Goal: Task Accomplishment & Management: Complete application form

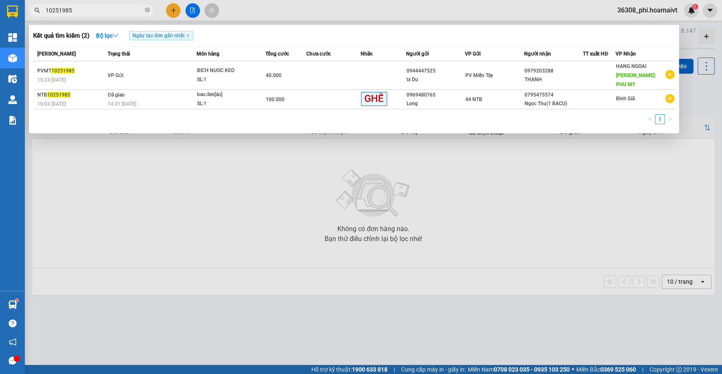
type input "10251985"
click at [110, 60] on th "Trạng thái" at bounding box center [151, 54] width 91 height 14
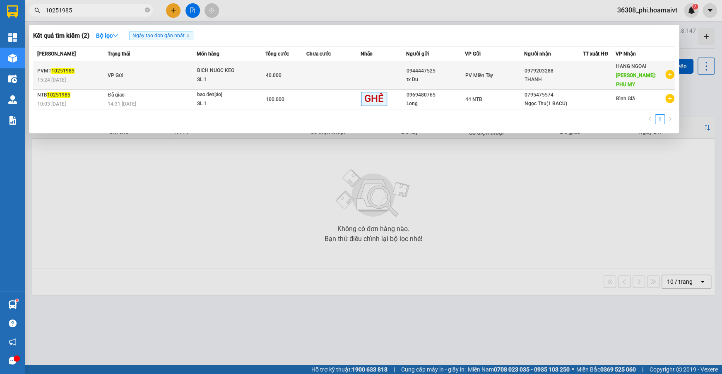
click at [113, 72] on span "VP Gửi" at bounding box center [116, 75] width 16 height 6
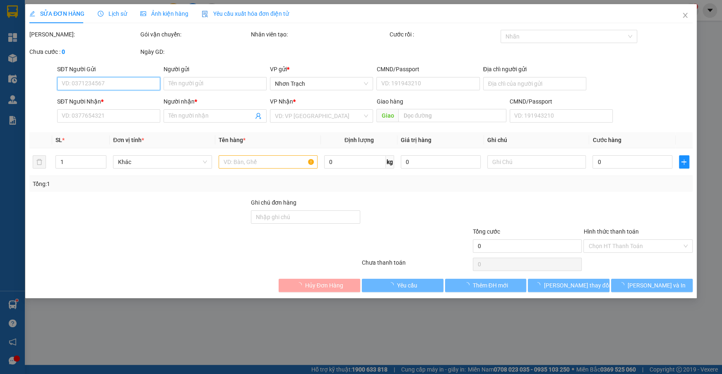
type input "0944447525"
type input "tx Du"
type input "0979203288"
type input "THANH"
type input "PHU MY"
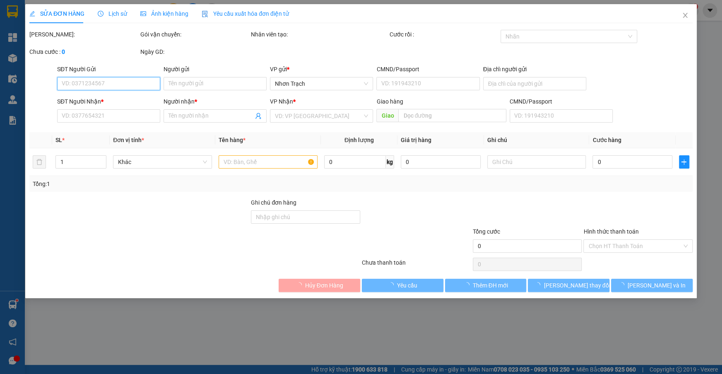
type input "40.000"
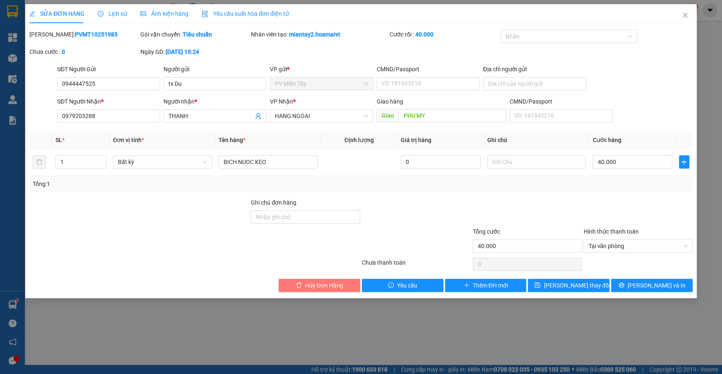
click at [320, 285] on span "Hủy Đơn Hàng" at bounding box center [324, 285] width 38 height 9
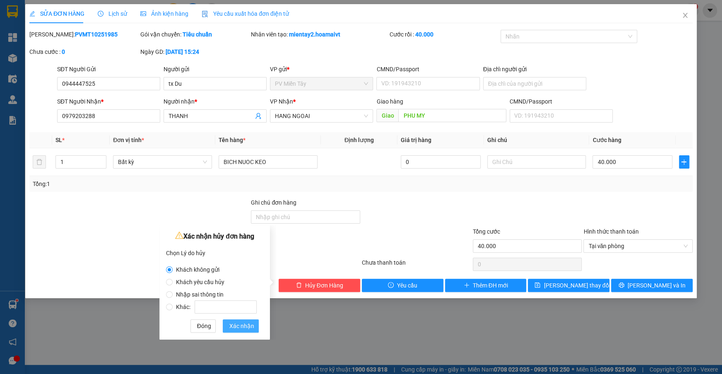
click at [249, 328] on span "Xác nhận" at bounding box center [241, 325] width 25 height 9
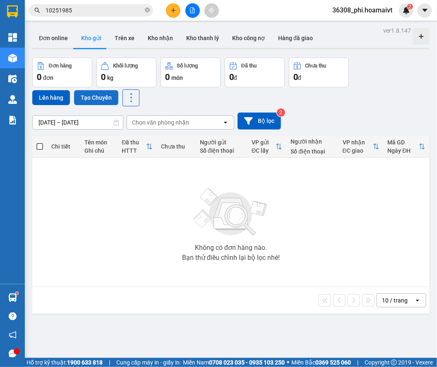
click at [99, 104] on button "Tạo Chuyến" at bounding box center [96, 97] width 44 height 15
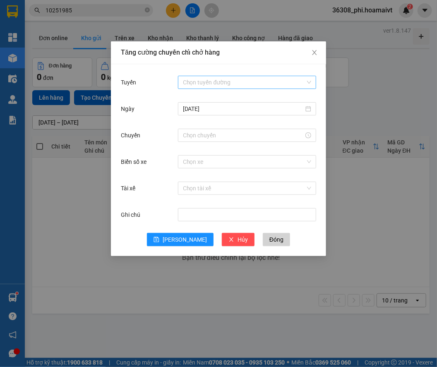
click at [190, 85] on input "Tuyến" at bounding box center [244, 82] width 123 height 12
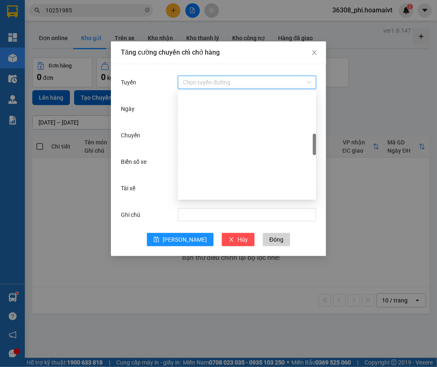
scroll to position [226, 0]
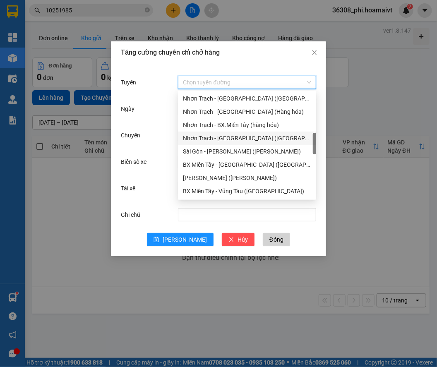
click at [234, 142] on div "Nhơn Trạch - [GEOGRAPHIC_DATA] ([GEOGRAPHIC_DATA])" at bounding box center [247, 138] width 128 height 9
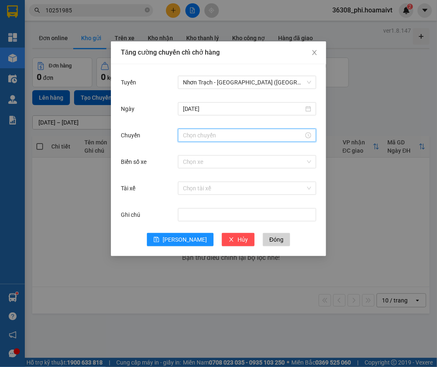
click at [189, 134] on input "Chuyến" at bounding box center [243, 135] width 121 height 9
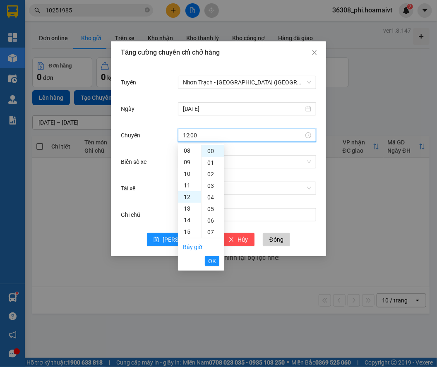
scroll to position [139, 0]
click at [215, 265] on span "OK" at bounding box center [212, 261] width 8 height 9
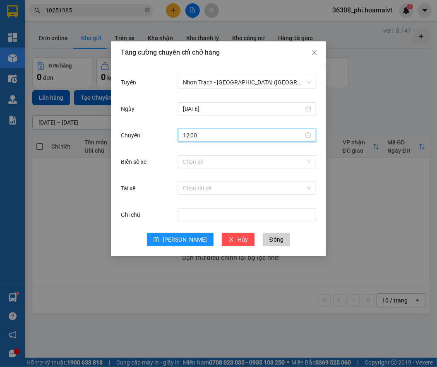
type input "12:00"
click at [202, 154] on div "Chọn xe" at bounding box center [247, 162] width 138 height 17
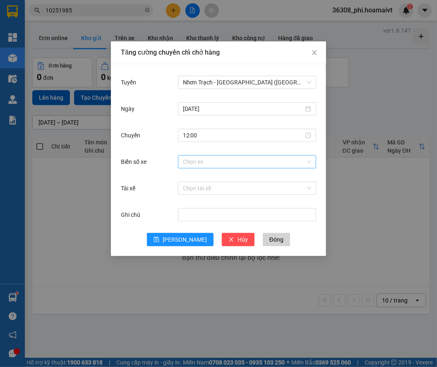
click at [202, 161] on input "Biển số xe" at bounding box center [244, 162] width 123 height 12
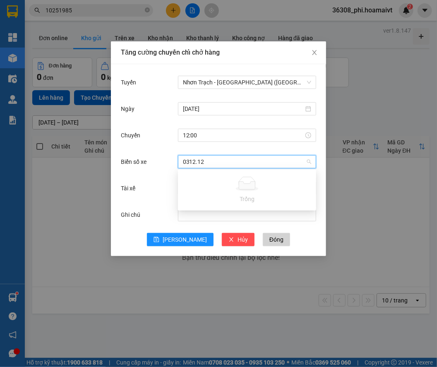
click at [195, 162] on input "0312.12" at bounding box center [244, 162] width 123 height 12
type input "031.12"
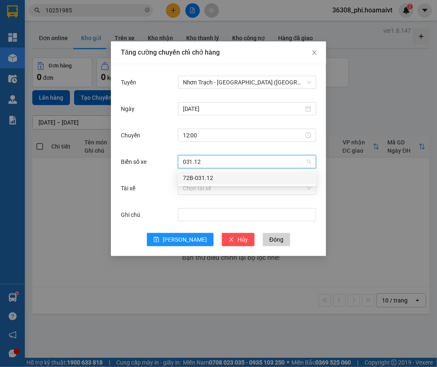
click at [199, 181] on div "72B-031.12" at bounding box center [247, 177] width 128 height 9
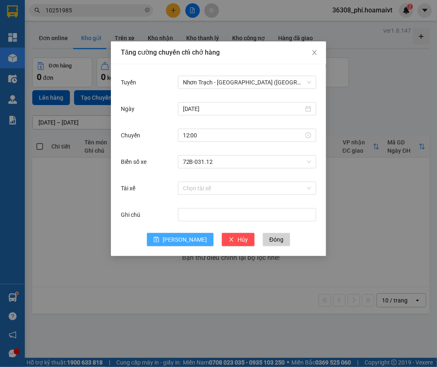
click at [186, 238] on span "[PERSON_NAME]" at bounding box center [185, 239] width 44 height 9
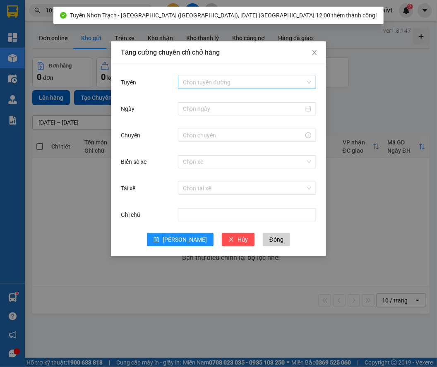
click at [200, 86] on input "Tuyến" at bounding box center [244, 82] width 123 height 12
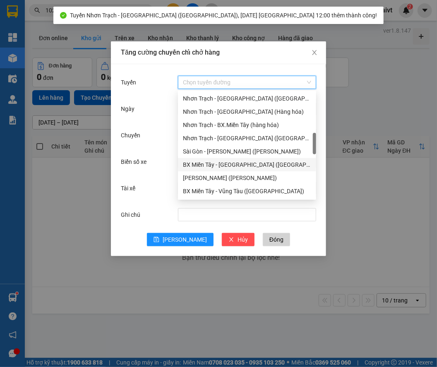
scroll to position [188, 0]
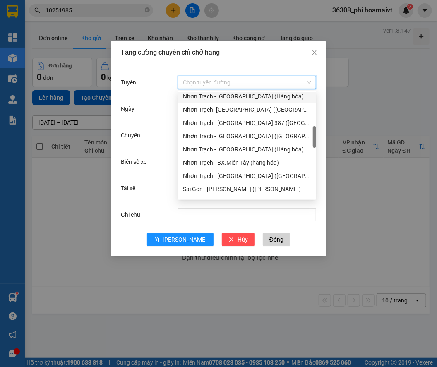
click at [221, 96] on div "Nhơn Trạch - [GEOGRAPHIC_DATA] (Hàng hóa)" at bounding box center [247, 96] width 128 height 9
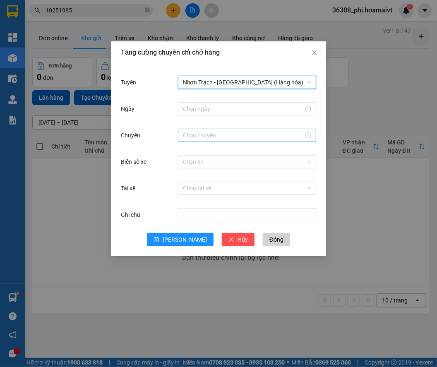
click at [202, 135] on input "Chuyến" at bounding box center [243, 135] width 121 height 9
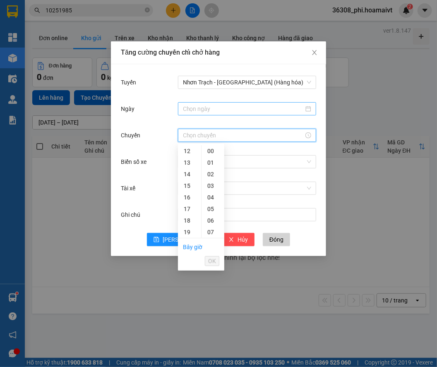
click at [196, 114] on div at bounding box center [247, 108] width 138 height 13
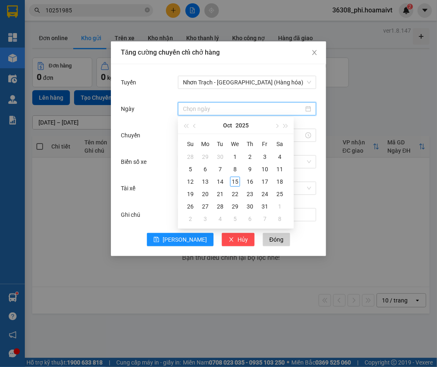
click at [196, 109] on input "Ngày" at bounding box center [243, 108] width 121 height 9
type input "[DATE]"
click at [231, 178] on div "15" at bounding box center [235, 182] width 10 height 10
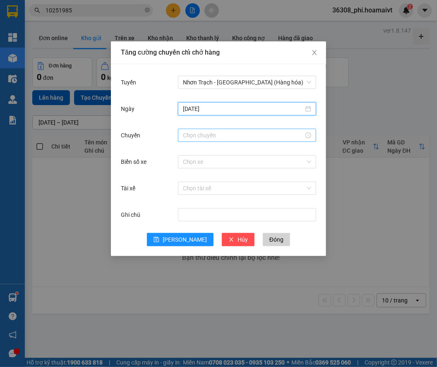
click at [194, 139] on input "Chuyến" at bounding box center [243, 135] width 121 height 9
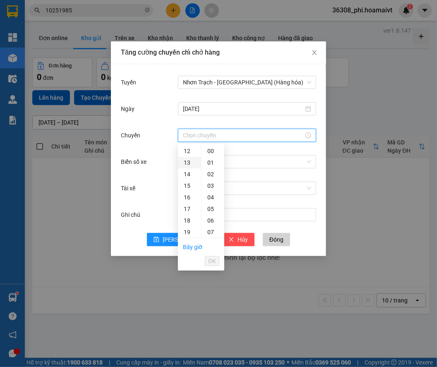
click at [186, 162] on div "13" at bounding box center [189, 163] width 23 height 12
type input "13:00"
click at [207, 156] on div "00" at bounding box center [213, 151] width 23 height 12
click at [213, 257] on span "OK" at bounding box center [212, 261] width 8 height 9
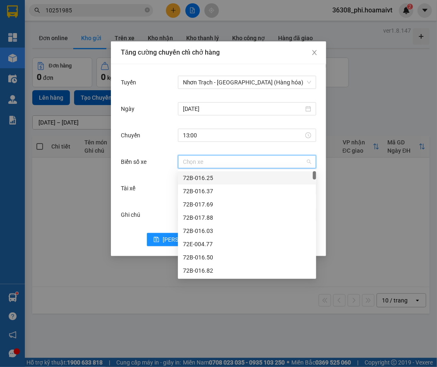
click at [224, 158] on input "Biển số xe" at bounding box center [244, 162] width 123 height 12
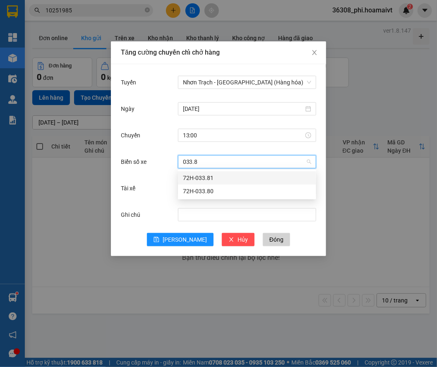
type input "033.80"
click at [215, 172] on div "72H-033.80" at bounding box center [247, 177] width 138 height 13
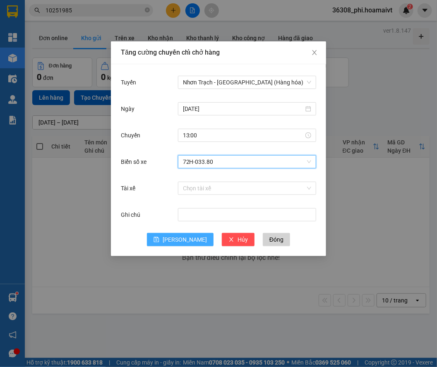
click at [183, 233] on button "[PERSON_NAME]" at bounding box center [180, 239] width 67 height 13
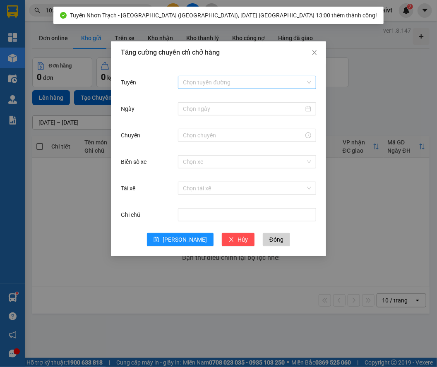
click at [228, 84] on input "Tuyến" at bounding box center [244, 82] width 123 height 12
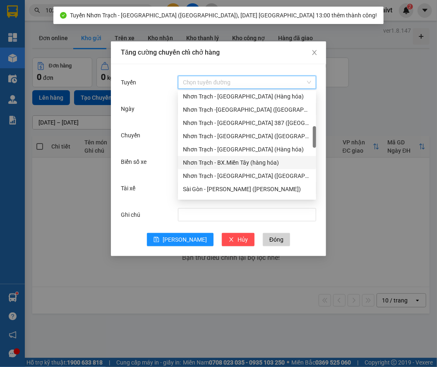
click at [248, 161] on div "Nhơn Trạch - BX.Miền Tây (hàng hóa)" at bounding box center [247, 162] width 128 height 9
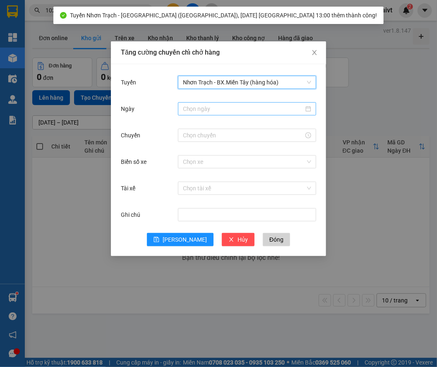
click at [200, 108] on input "Ngày" at bounding box center [243, 108] width 121 height 9
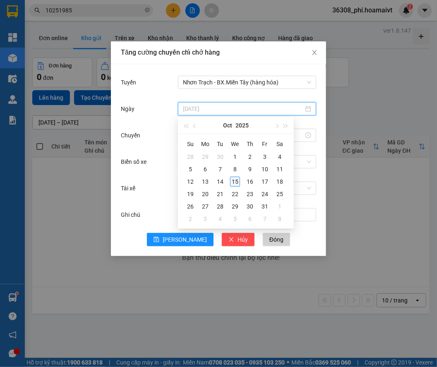
type input "[DATE]"
click at [235, 180] on div "15" at bounding box center [235, 182] width 10 height 10
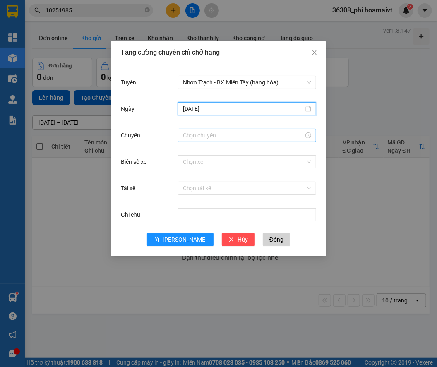
click at [189, 130] on div at bounding box center [247, 135] width 138 height 13
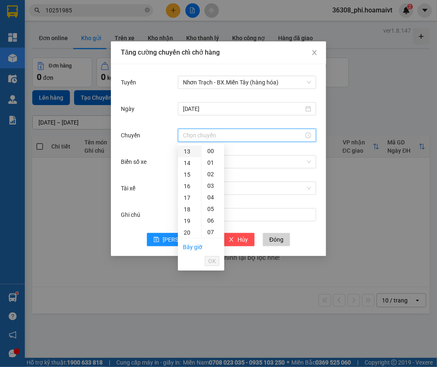
click at [186, 150] on div "13" at bounding box center [189, 152] width 23 height 12
type input "13:00"
click at [210, 151] on div "00" at bounding box center [213, 151] width 23 height 12
click at [214, 262] on span "OK" at bounding box center [212, 261] width 8 height 9
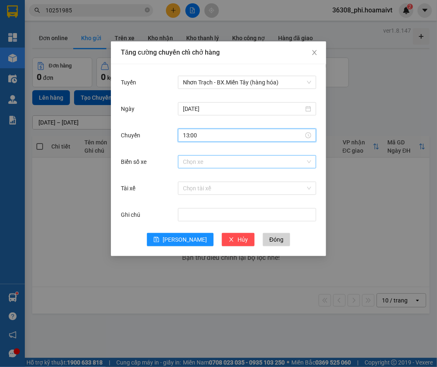
click at [201, 158] on input "Biển số xe" at bounding box center [244, 162] width 123 height 12
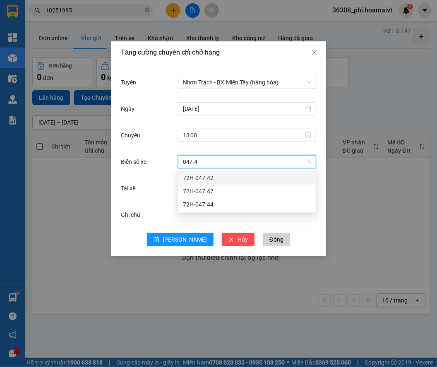
type input "047.47"
click at [202, 180] on div "72H-047.47" at bounding box center [247, 177] width 128 height 9
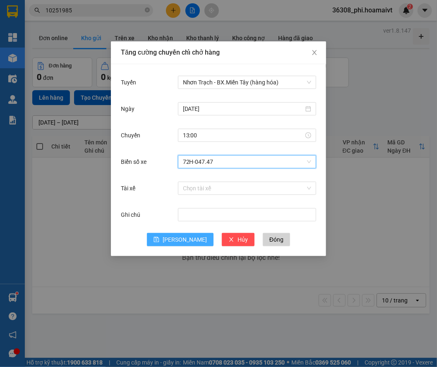
click at [177, 236] on button "[PERSON_NAME]" at bounding box center [180, 239] width 67 height 13
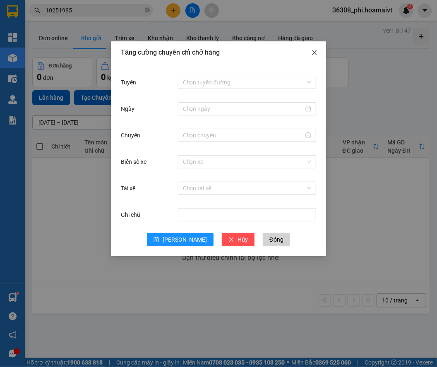
click at [308, 51] on span "Close" at bounding box center [314, 52] width 23 height 23
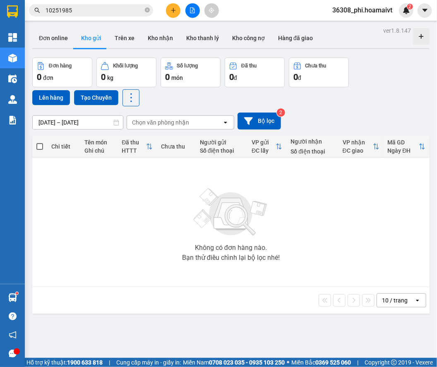
click at [168, 15] on button at bounding box center [173, 10] width 14 height 14
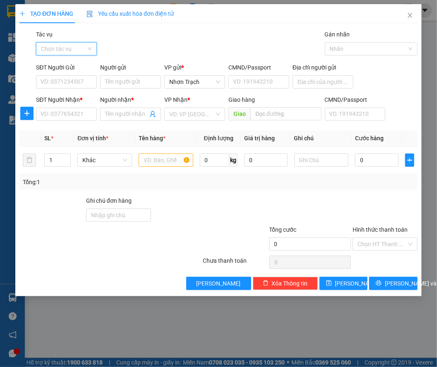
click at [65, 50] on input "Tác vụ" at bounding box center [63, 49] width 45 height 12
click at [65, 62] on div "Nhập hàng lên xe" at bounding box center [68, 65] width 55 height 9
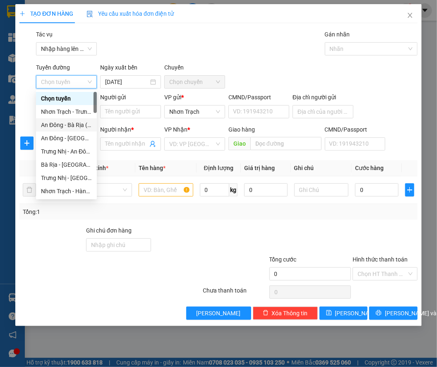
scroll to position [226, 0]
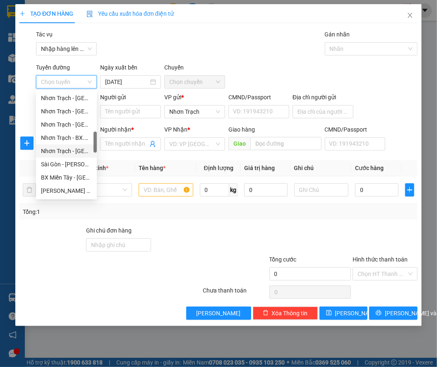
drag, startPoint x: 76, startPoint y: 149, endPoint x: 86, endPoint y: 140, distance: 13.2
click at [75, 149] on div "Nhơn Trạch - [GEOGRAPHIC_DATA] ([GEOGRAPHIC_DATA])" at bounding box center [66, 151] width 51 height 9
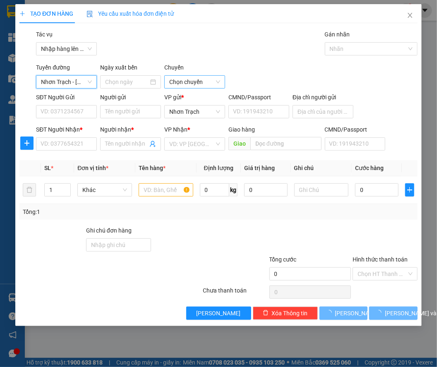
click at [173, 84] on span "Chọn chuyến" at bounding box center [194, 82] width 51 height 12
type input "[DATE]"
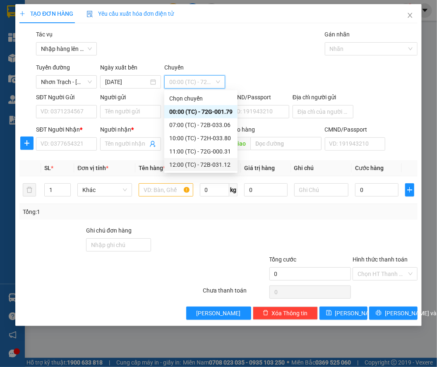
click at [196, 163] on div "12:00 (TC) - 72B-031.12" at bounding box center [200, 164] width 63 height 9
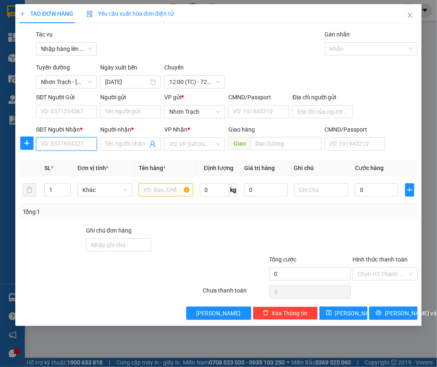
click at [78, 146] on input "SĐT Người Nhận *" at bounding box center [66, 143] width 61 height 13
type input "0908811225"
click at [77, 156] on div "0908811225 - Quý" at bounding box center [66, 160] width 51 height 9
type input "Quý"
type input "0908811225"
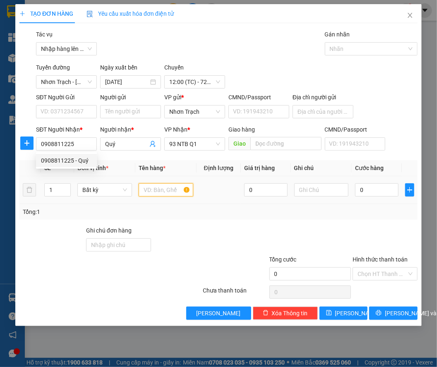
click at [147, 185] on input "text" at bounding box center [166, 189] width 55 height 13
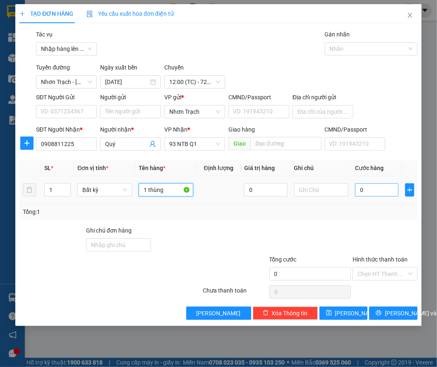
type input "1 thùng"
click at [374, 188] on input "0" at bounding box center [376, 189] width 43 height 13
type input "5"
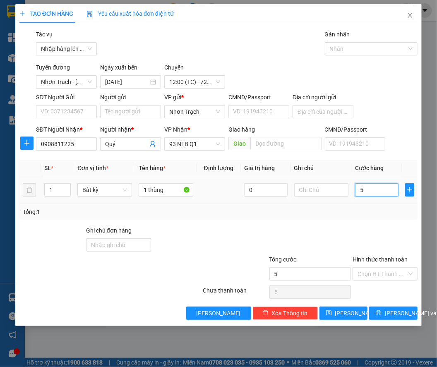
type input "50"
type input "500"
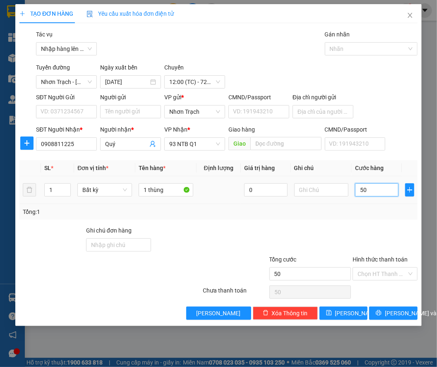
type input "500"
type input "5.000"
type input "50.000"
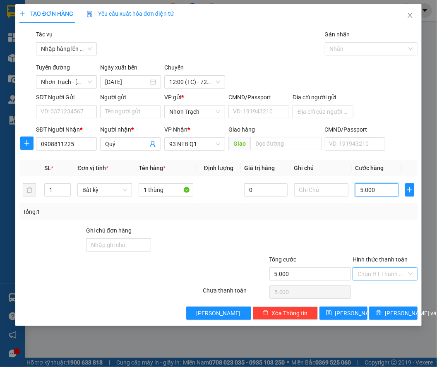
type input "50.000"
click at [371, 277] on input "Hình thức thanh toán" at bounding box center [382, 274] width 49 height 12
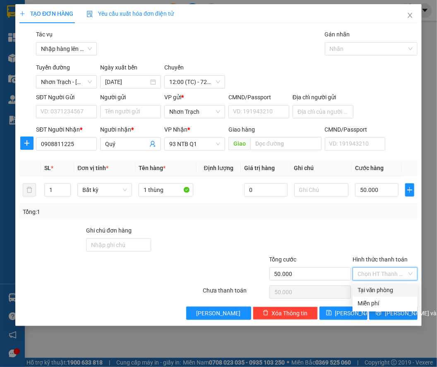
click at [370, 290] on div "Tại văn phòng" at bounding box center [385, 290] width 55 height 9
type input "0"
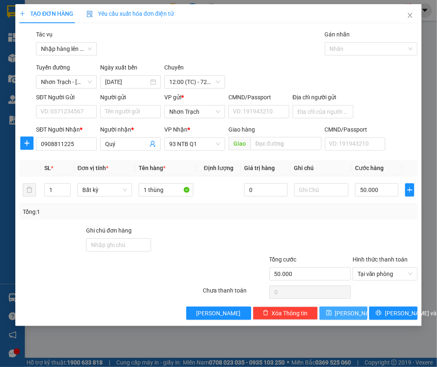
click at [351, 309] on span "[PERSON_NAME]" at bounding box center [357, 313] width 44 height 9
type input "0"
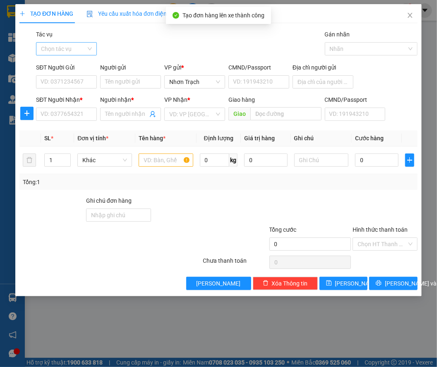
click at [72, 51] on input "Tác vụ" at bounding box center [63, 49] width 45 height 12
click at [71, 63] on div "Nhập hàng lên xe" at bounding box center [68, 65] width 55 height 9
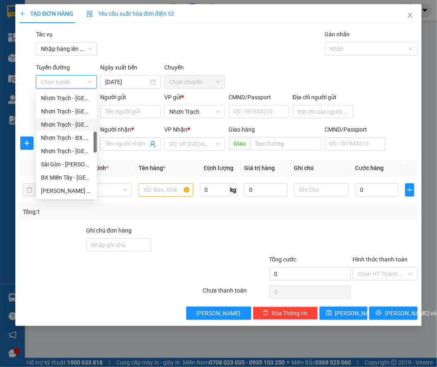
scroll to position [188, 0]
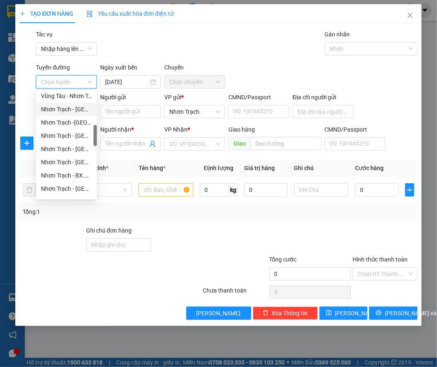
click at [76, 111] on div "Nhơn Trạch - [GEOGRAPHIC_DATA] (Hàng hóa)" at bounding box center [66, 109] width 51 height 9
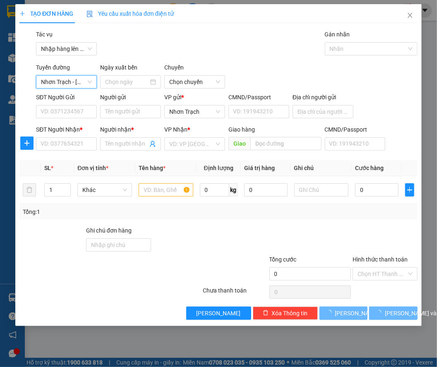
type input "[DATE]"
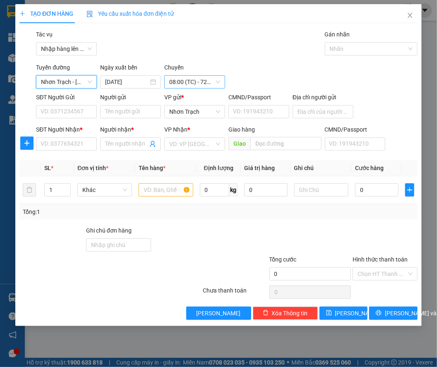
click at [190, 85] on span "08:00 (TC) - 72F-003.31" at bounding box center [194, 82] width 51 height 12
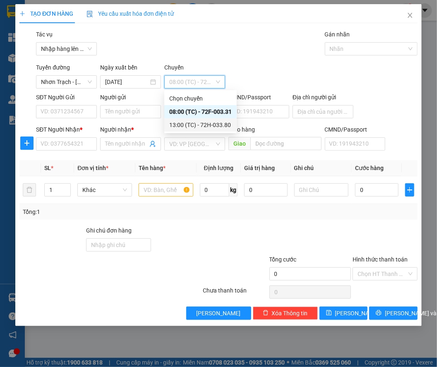
click at [202, 129] on div "13:00 (TC) - 72H-033.80" at bounding box center [200, 124] width 63 height 9
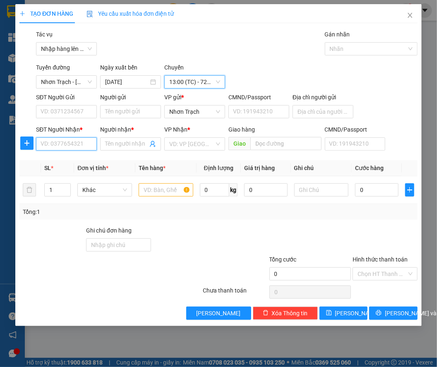
click at [79, 144] on input "SĐT Người Nhận *" at bounding box center [66, 143] width 61 height 13
type input "0933918183"
click at [82, 156] on div "0933918183 - HƯƠNG" at bounding box center [71, 160] width 60 height 9
type input "HƯƠNG"
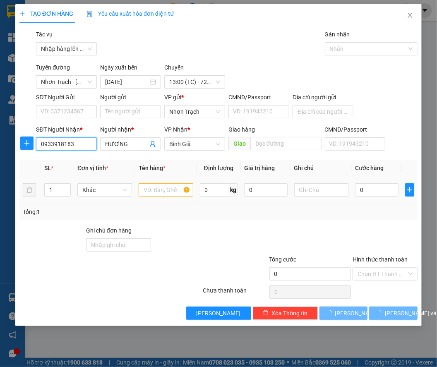
type input "0933918183"
click at [148, 190] on input "text" at bounding box center [166, 189] width 55 height 13
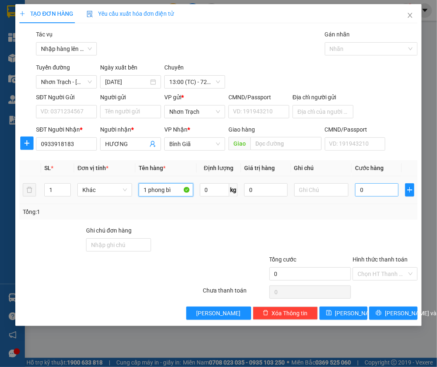
type input "1 phong bì"
click at [373, 190] on input "0" at bounding box center [376, 189] width 43 height 13
type input "3"
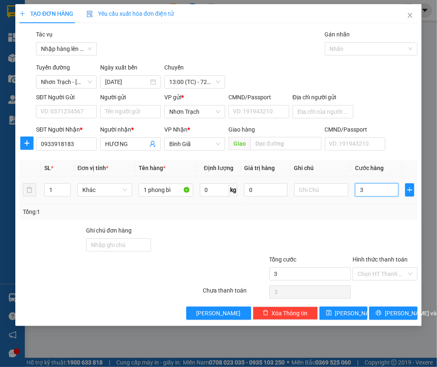
type input "30"
type input "300"
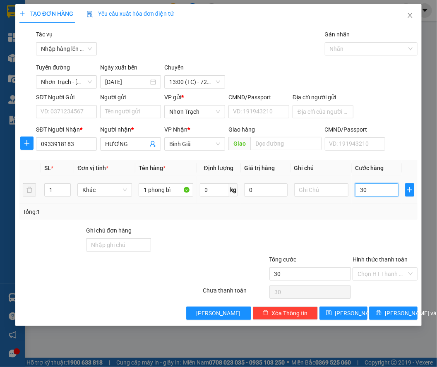
type input "300"
type input "3.000"
type input "30.000"
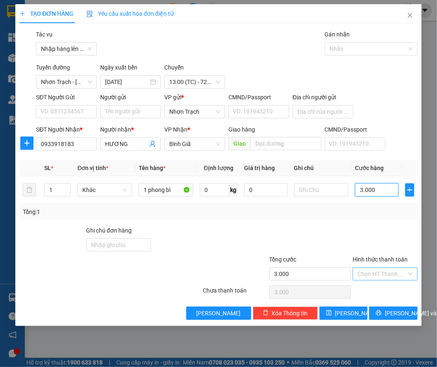
type input "30.000"
click at [374, 277] on input "Hình thức thanh toán" at bounding box center [382, 274] width 49 height 12
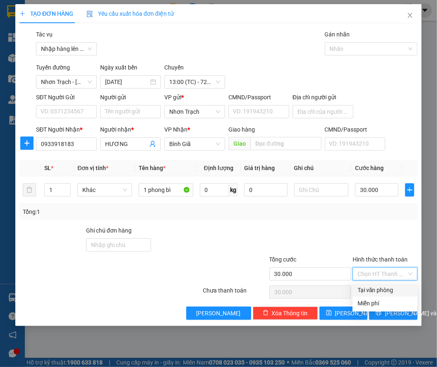
click at [374, 287] on div "Tại văn phòng" at bounding box center [385, 290] width 55 height 9
type input "0"
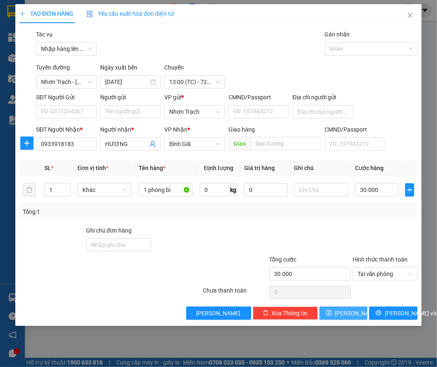
click at [341, 313] on button "[PERSON_NAME]" at bounding box center [344, 313] width 48 height 13
type input "0"
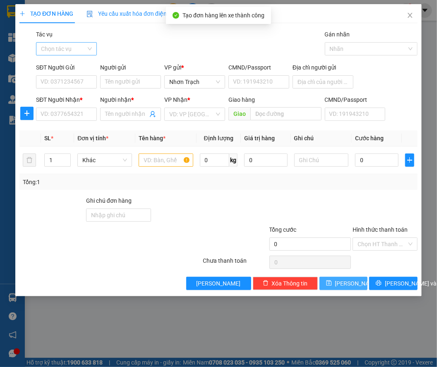
click at [89, 48] on div "Chọn tác vụ" at bounding box center [66, 48] width 61 height 13
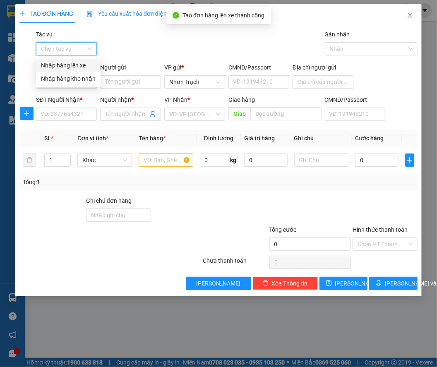
click at [70, 64] on div "Nhập hàng lên xe" at bounding box center [68, 65] width 55 height 9
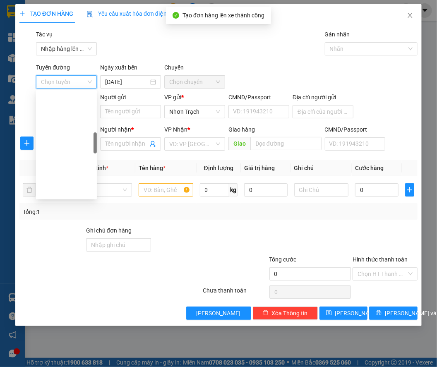
scroll to position [226, 0]
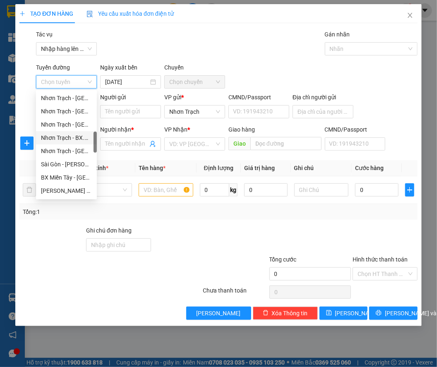
click at [75, 135] on div "Nhơn Trạch - BX.Miền Tây (hàng hóa)" at bounding box center [66, 137] width 51 height 9
type input "[DATE]"
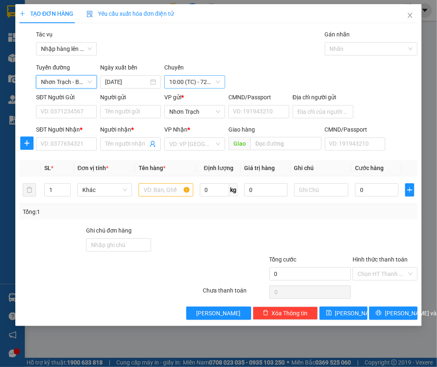
click at [190, 82] on span "10:00 (TC) - 72H-046.69" at bounding box center [194, 82] width 51 height 12
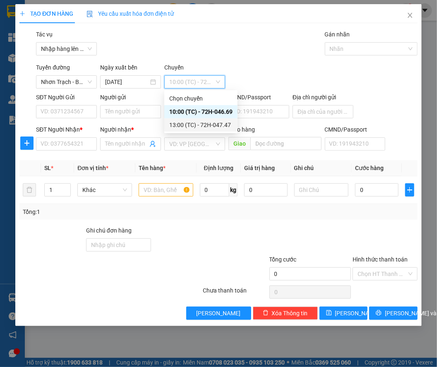
click at [209, 125] on div "13:00 (TC) - 72H-047.47" at bounding box center [200, 124] width 63 height 9
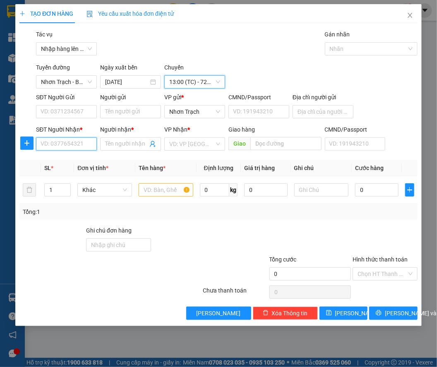
click at [50, 148] on input "SĐT Người Nhận *" at bounding box center [66, 143] width 61 height 13
type input "0903553658"
click at [82, 161] on div "0903553658 - BICH" at bounding box center [66, 160] width 51 height 9
type input "BICH"
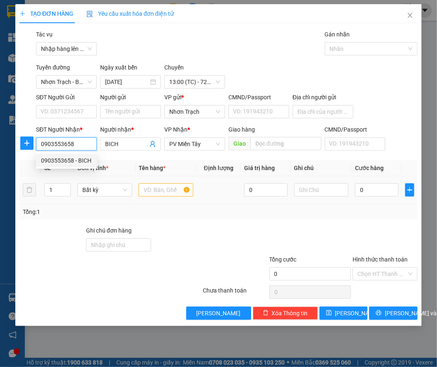
type input "0903553658"
click at [162, 190] on input "text" at bounding box center [166, 189] width 55 height 13
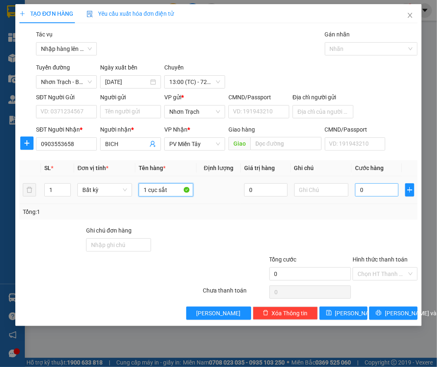
type input "1 cục sắt"
click at [357, 191] on input "0" at bounding box center [376, 189] width 43 height 13
type input "8"
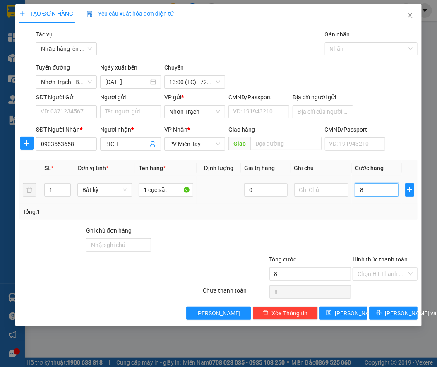
type input "80"
type input "800"
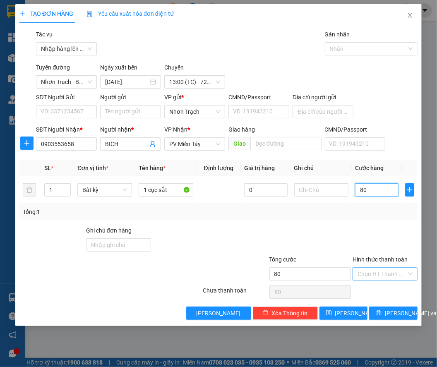
type input "800"
type input "8.000"
type input "80.000"
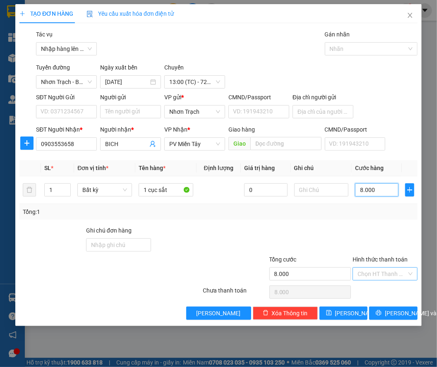
type input "80.000"
click at [377, 274] on input "Hình thức thanh toán" at bounding box center [382, 274] width 49 height 12
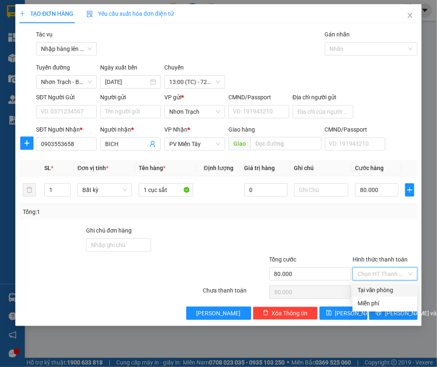
click at [374, 290] on div "Tại văn phòng" at bounding box center [385, 290] width 55 height 9
type input "0"
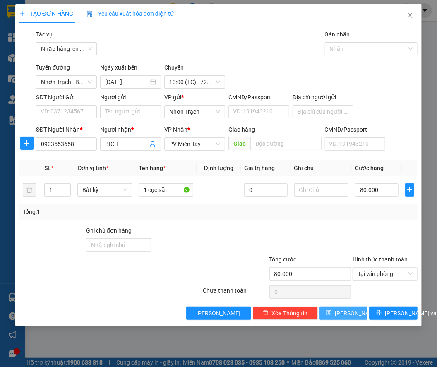
click at [344, 310] on span "[PERSON_NAME]" at bounding box center [357, 313] width 44 height 9
type input "0"
